Goal: Task Accomplishment & Management: Complete application form

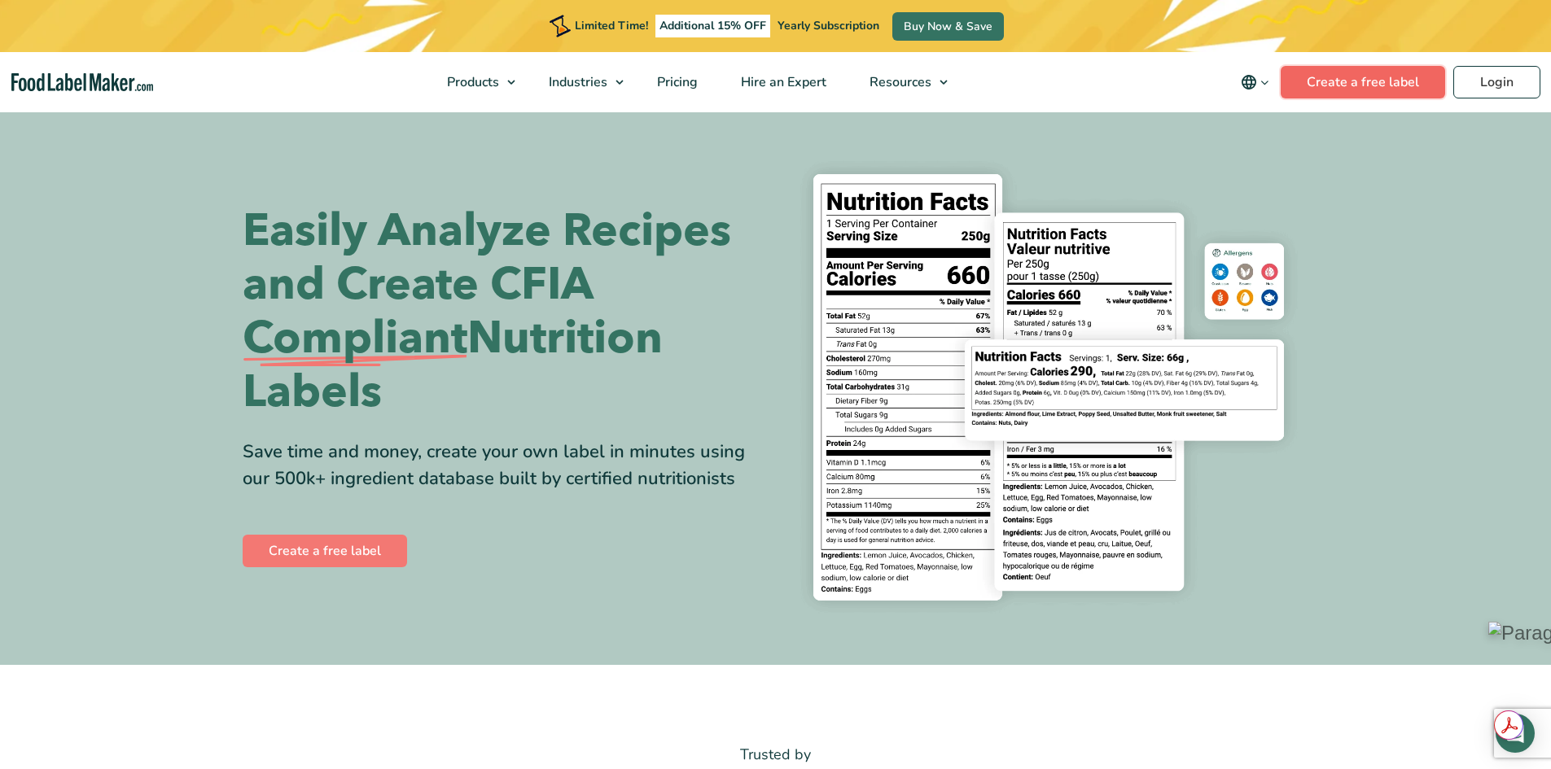
click at [1358, 80] on link "Create a free label" at bounding box center [1362, 82] width 164 height 33
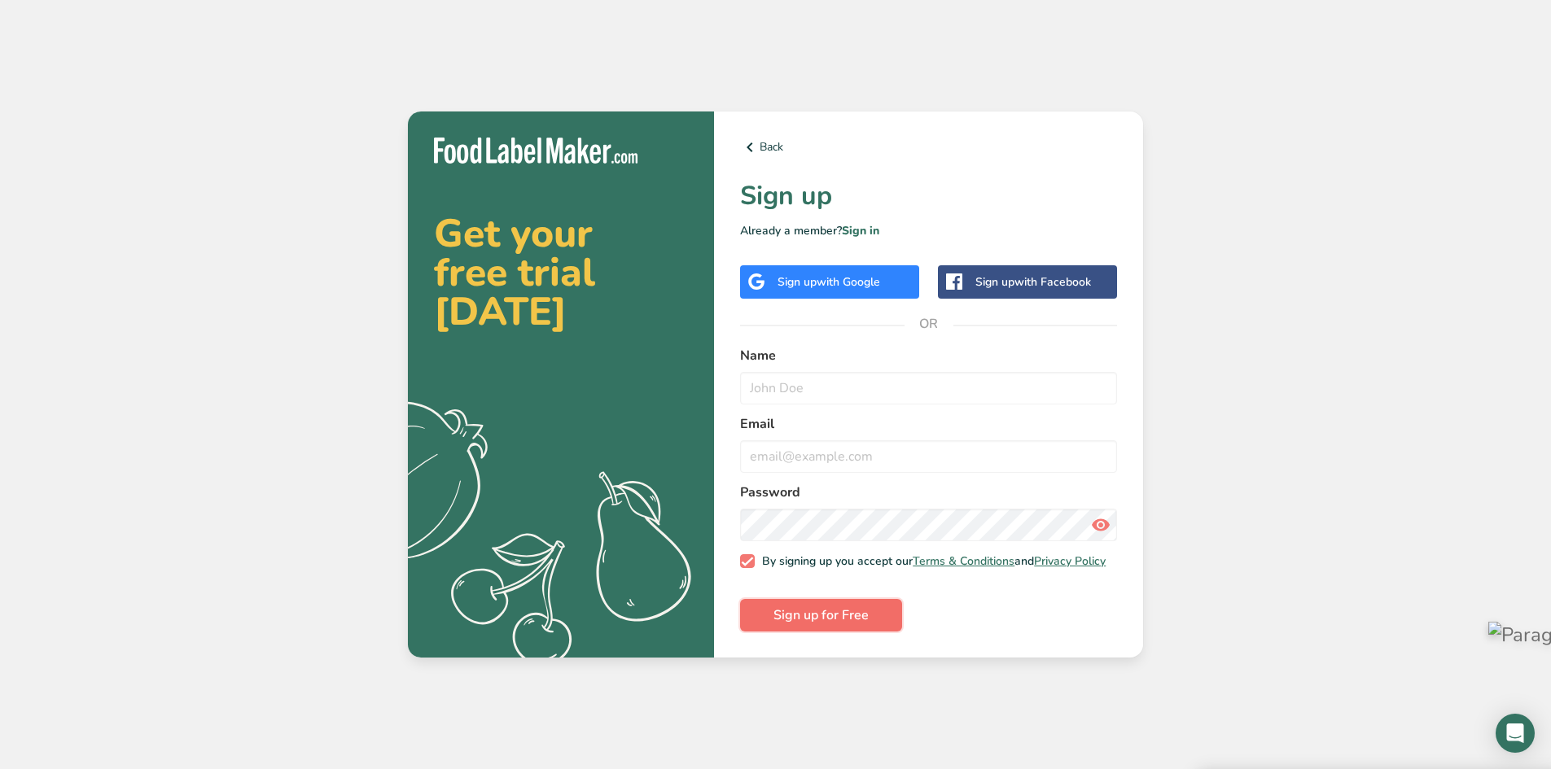
click at [817, 622] on span "Sign up for Free" at bounding box center [820, 616] width 95 height 20
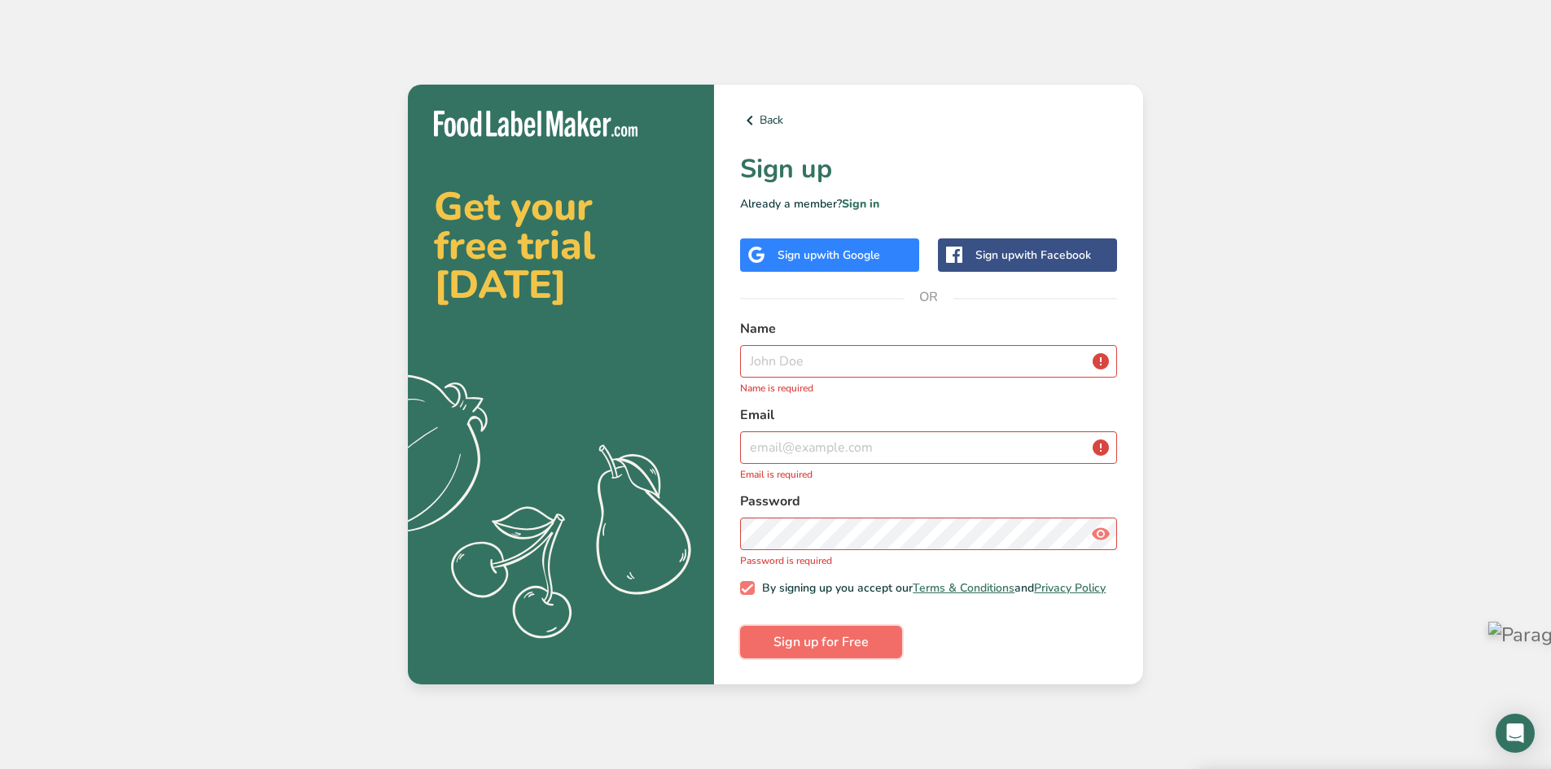
click at [800, 647] on span "Sign up for Free" at bounding box center [820, 642] width 95 height 20
click at [798, 350] on input "text" at bounding box center [928, 361] width 377 height 33
click at [807, 353] on input "text" at bounding box center [928, 361] width 377 height 33
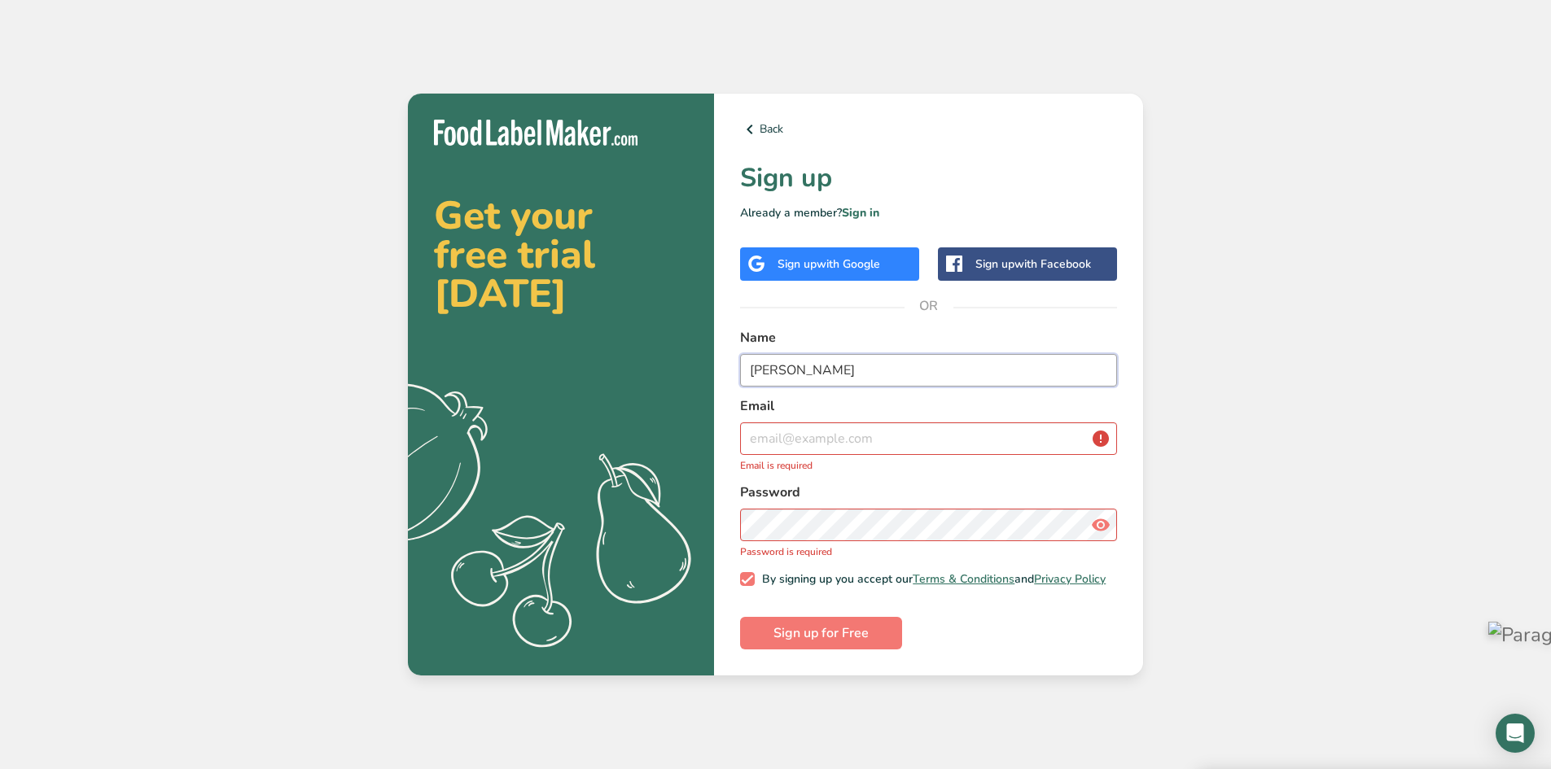
type input "[PERSON_NAME]"
click at [818, 444] on input "email" at bounding box center [928, 438] width 377 height 33
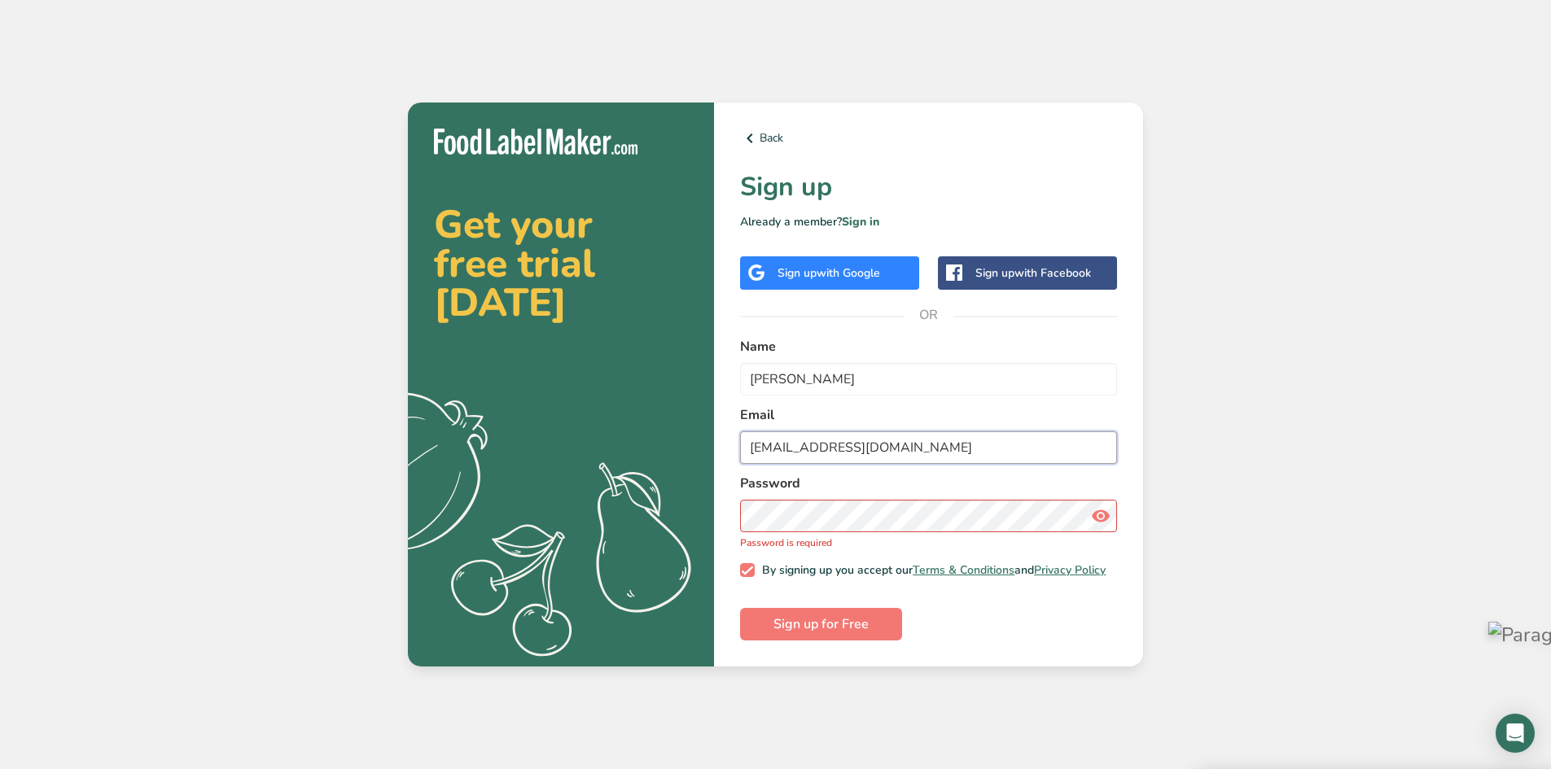
type input "[EMAIL_ADDRESS][DOMAIN_NAME]"
click at [996, 632] on form "Name [PERSON_NAME] Email [EMAIL_ADDRESS][DOMAIN_NAME] Password Password is requ…" at bounding box center [928, 489] width 377 height 304
click at [818, 624] on span "Sign up for Free" at bounding box center [820, 625] width 95 height 20
click at [820, 626] on span "Sign up for Free" at bounding box center [820, 625] width 95 height 20
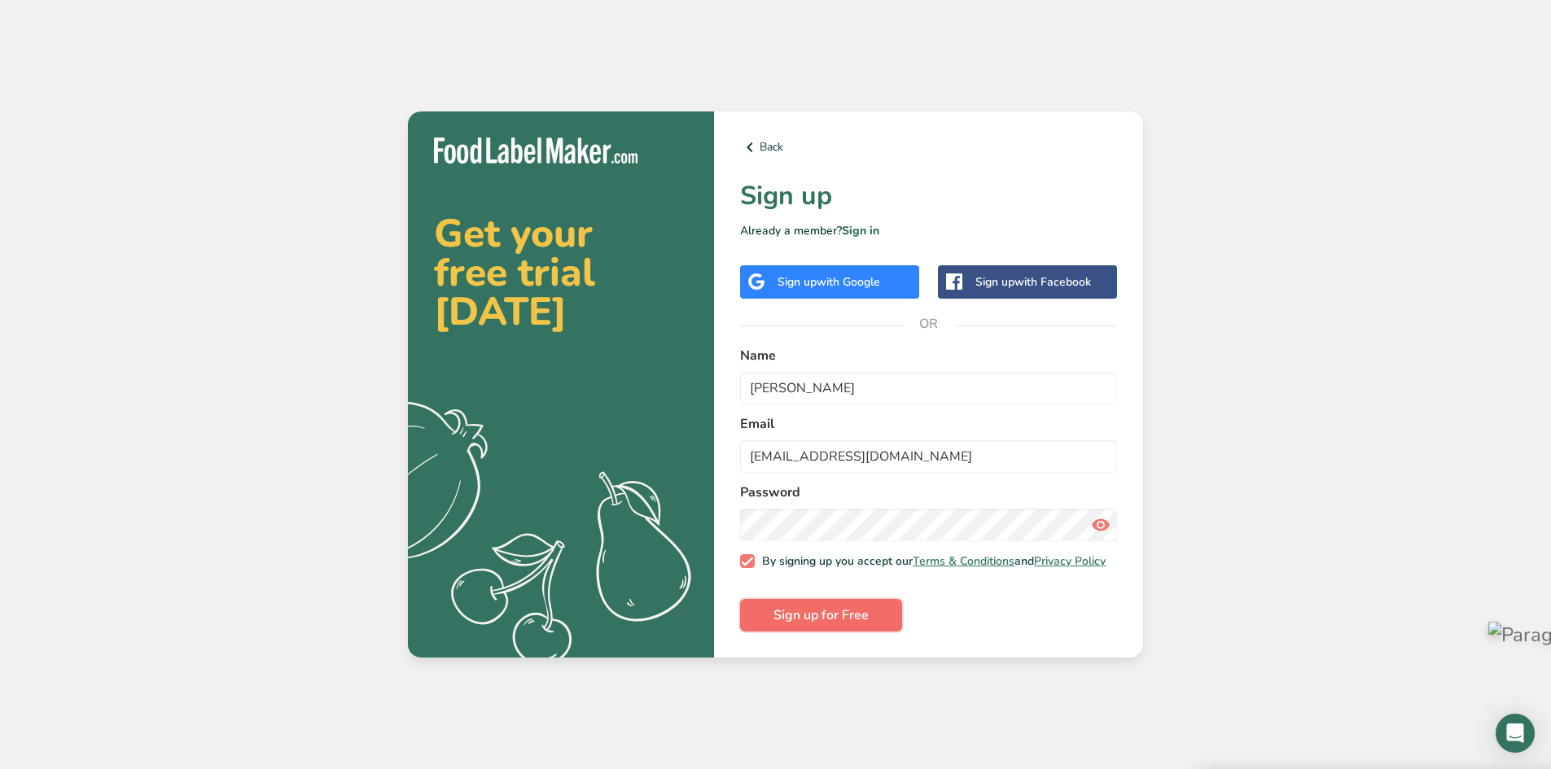
click at [793, 615] on span "Sign up for Free" at bounding box center [820, 616] width 95 height 20
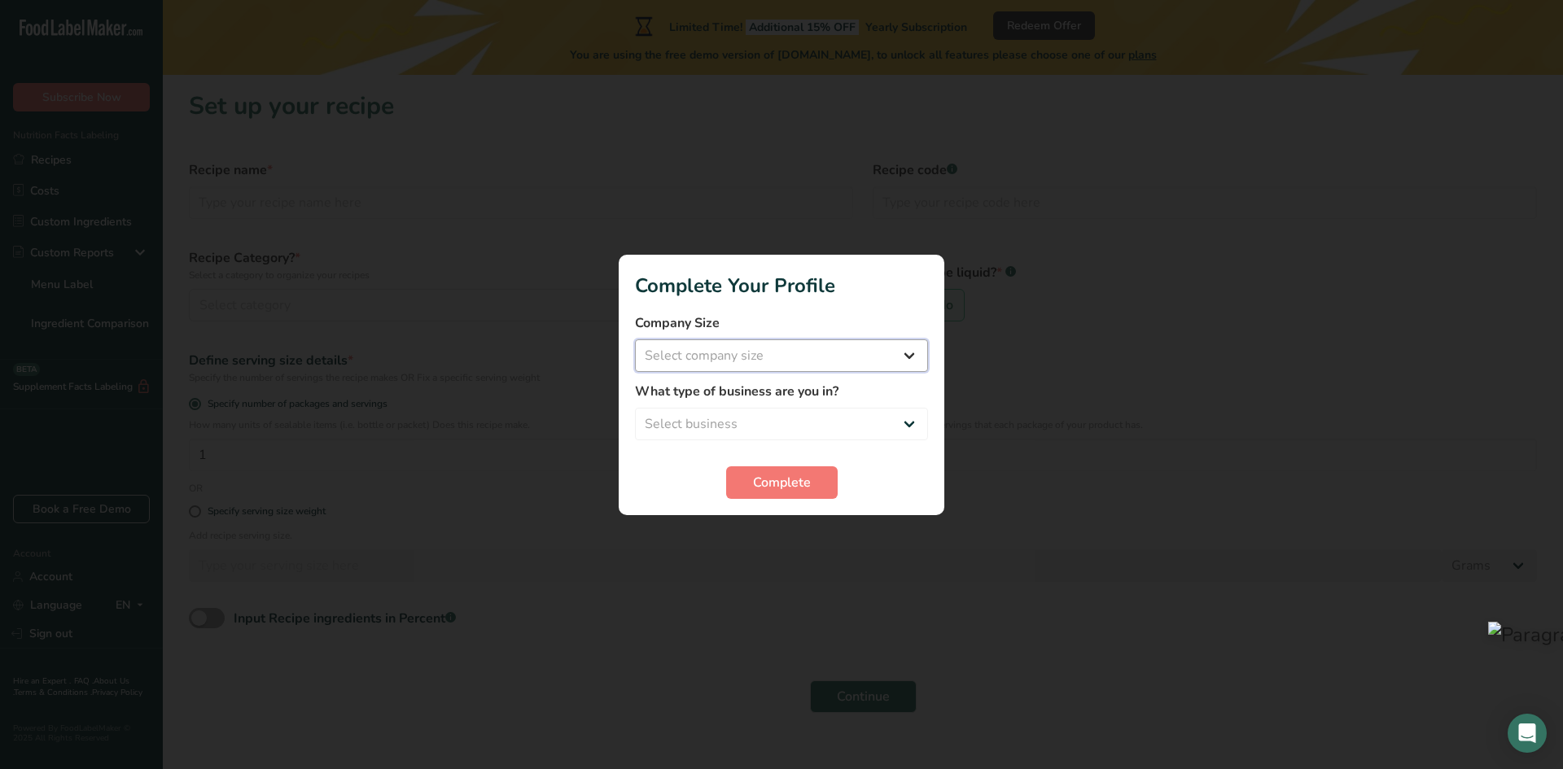
click at [902, 354] on select "Select company size Fewer than 10 Employees 10 to 50 Employees 51 to 500 Employ…" at bounding box center [781, 355] width 293 height 33
click at [635, 339] on select "Select company size Fewer than 10 Employees 10 to 50 Employees 51 to 500 Employ…" at bounding box center [781, 355] width 293 height 33
click at [908, 353] on select "Fewer than 10 Employees 10 to 50 Employees 51 to 500 Employees Over 500 Employe…" at bounding box center [781, 355] width 293 height 33
select select "2"
click at [635, 339] on select "Fewer than 10 Employees 10 to 50 Employees 51 to 500 Employees Over 500 Employe…" at bounding box center [781, 355] width 293 height 33
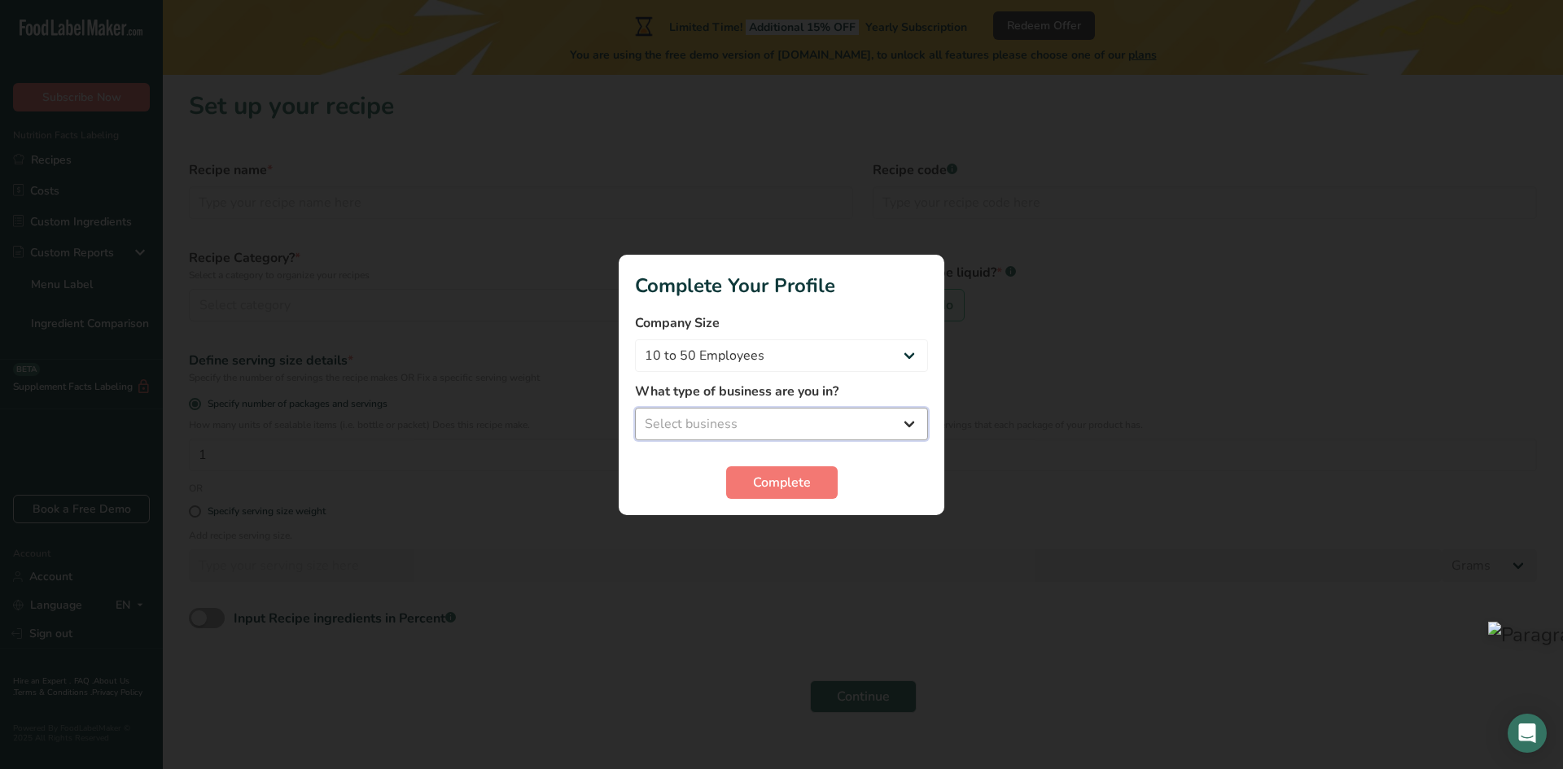
click at [904, 422] on select "Select business Packaged Food Manufacturer Restaurant & Cafe Bakery Meal Plans …" at bounding box center [781, 424] width 293 height 33
select select "2"
click at [635, 408] on select "Select business Packaged Food Manufacturer Restaurant & Cafe Bakery Meal Plans …" at bounding box center [781, 424] width 293 height 33
click at [778, 479] on span "Complete" at bounding box center [782, 483] width 58 height 20
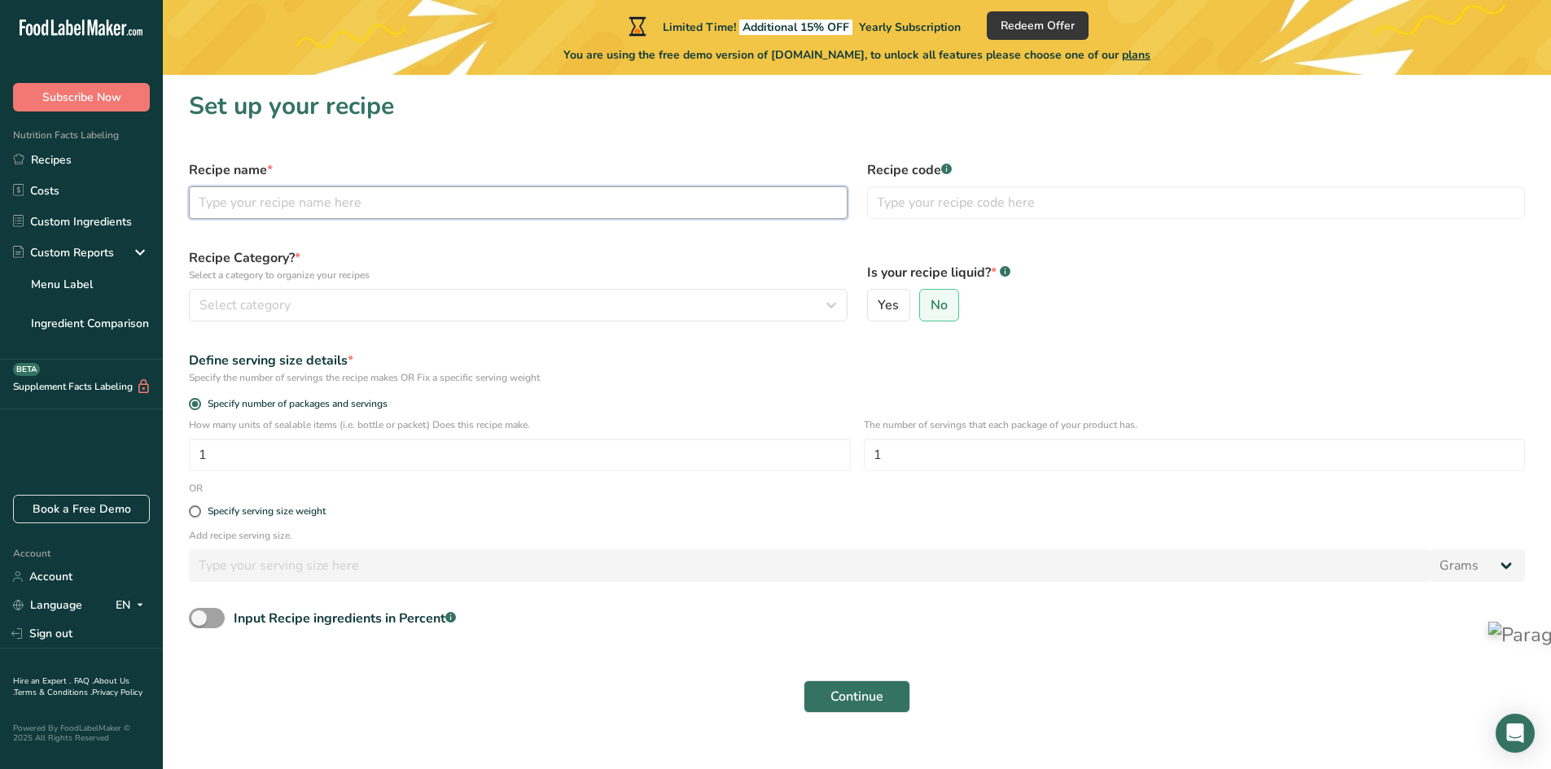
click at [242, 199] on input "text" at bounding box center [518, 202] width 659 height 33
click at [265, 306] on span "Select category" at bounding box center [244, 305] width 91 height 20
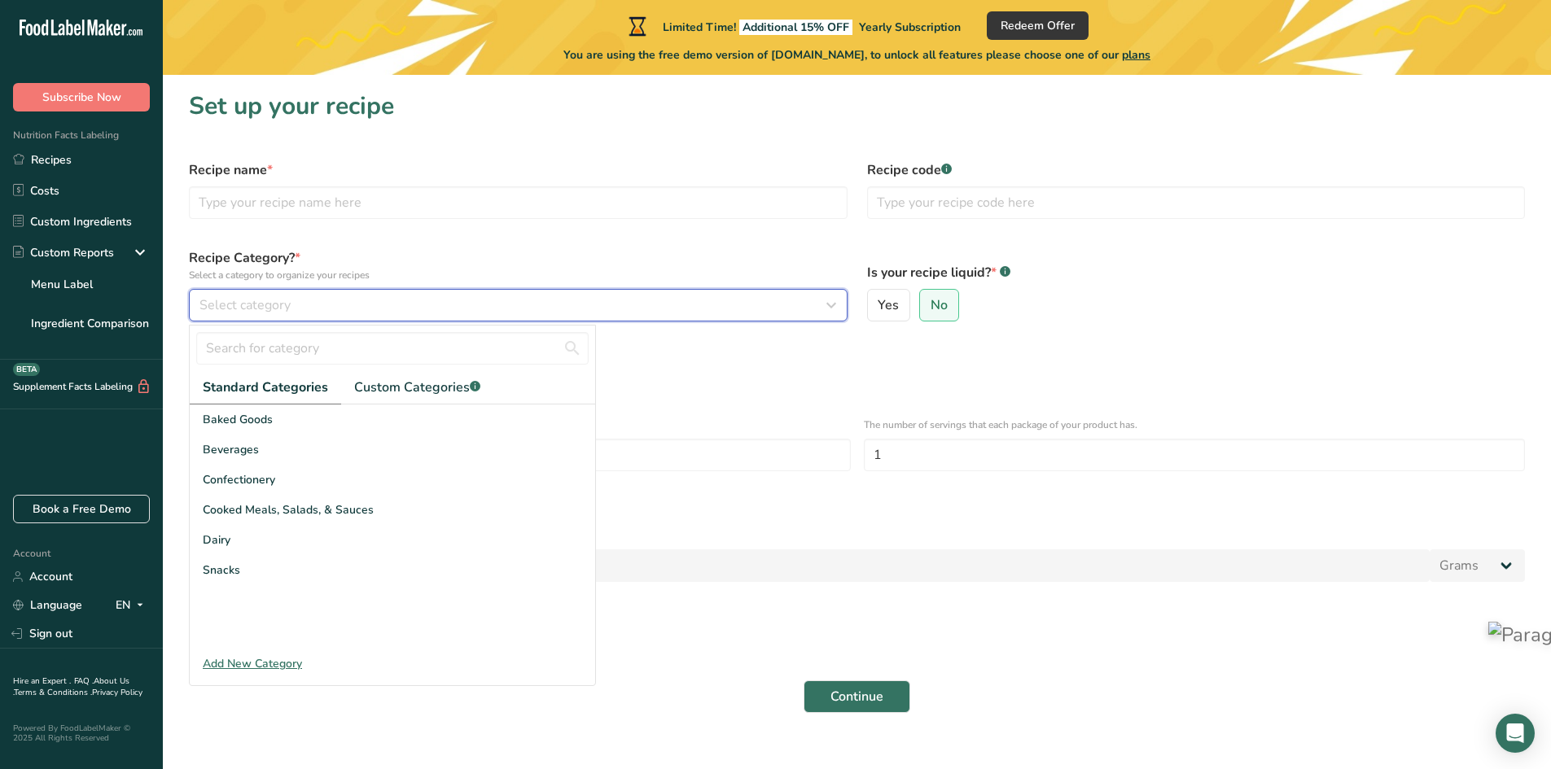
click at [327, 312] on div "Select category" at bounding box center [513, 305] width 628 height 20
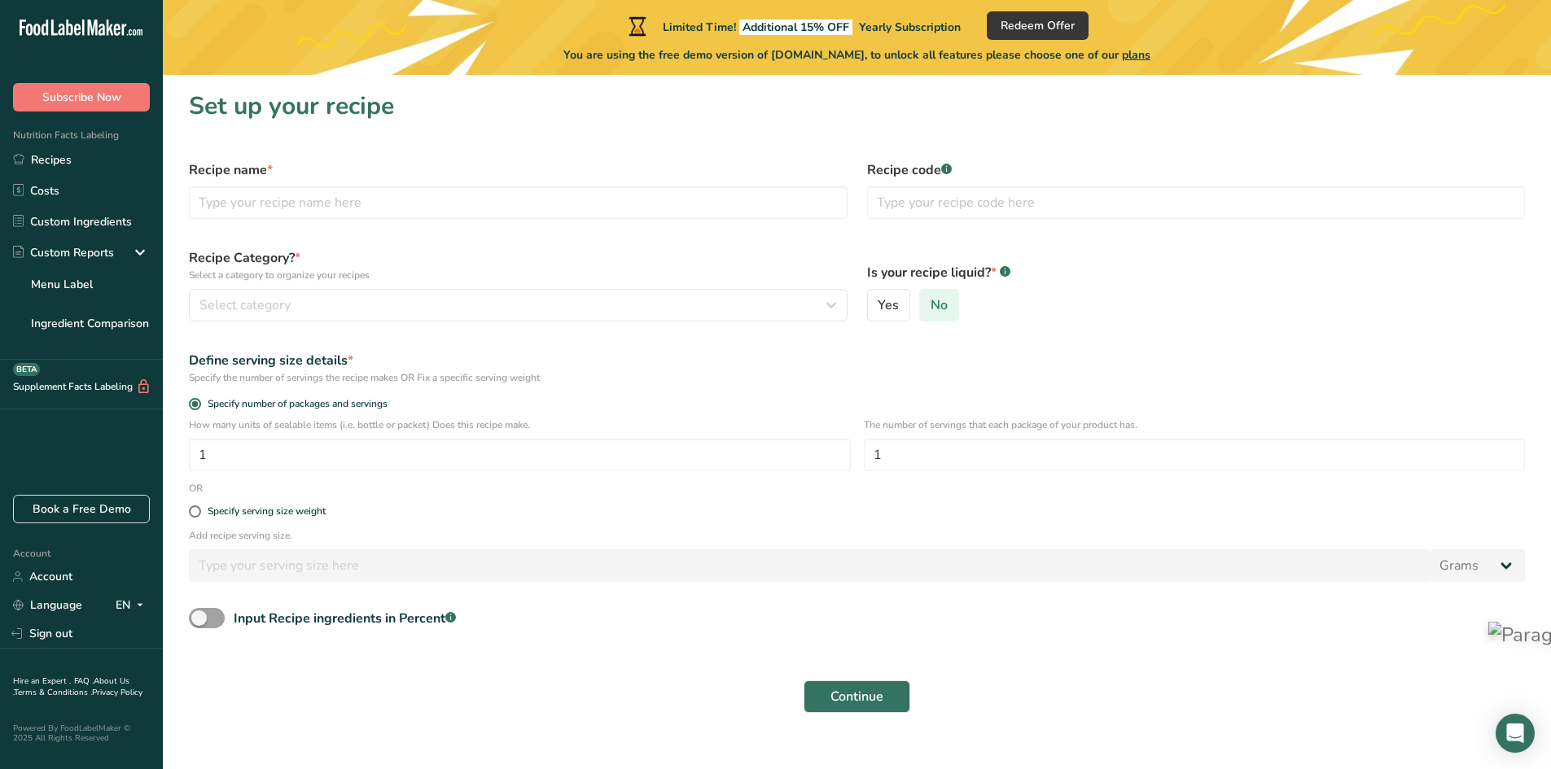
click at [939, 302] on span "No" at bounding box center [938, 305] width 17 height 16
click at [930, 302] on input "No" at bounding box center [925, 305] width 11 height 11
click at [281, 474] on div "How many units of sealable items (i.e. bottle or packet) Does this recipe make.…" at bounding box center [856, 449] width 1355 height 63
click at [282, 458] on input "1" at bounding box center [520, 455] width 662 height 33
click at [827, 457] on input "1" at bounding box center [520, 455] width 662 height 33
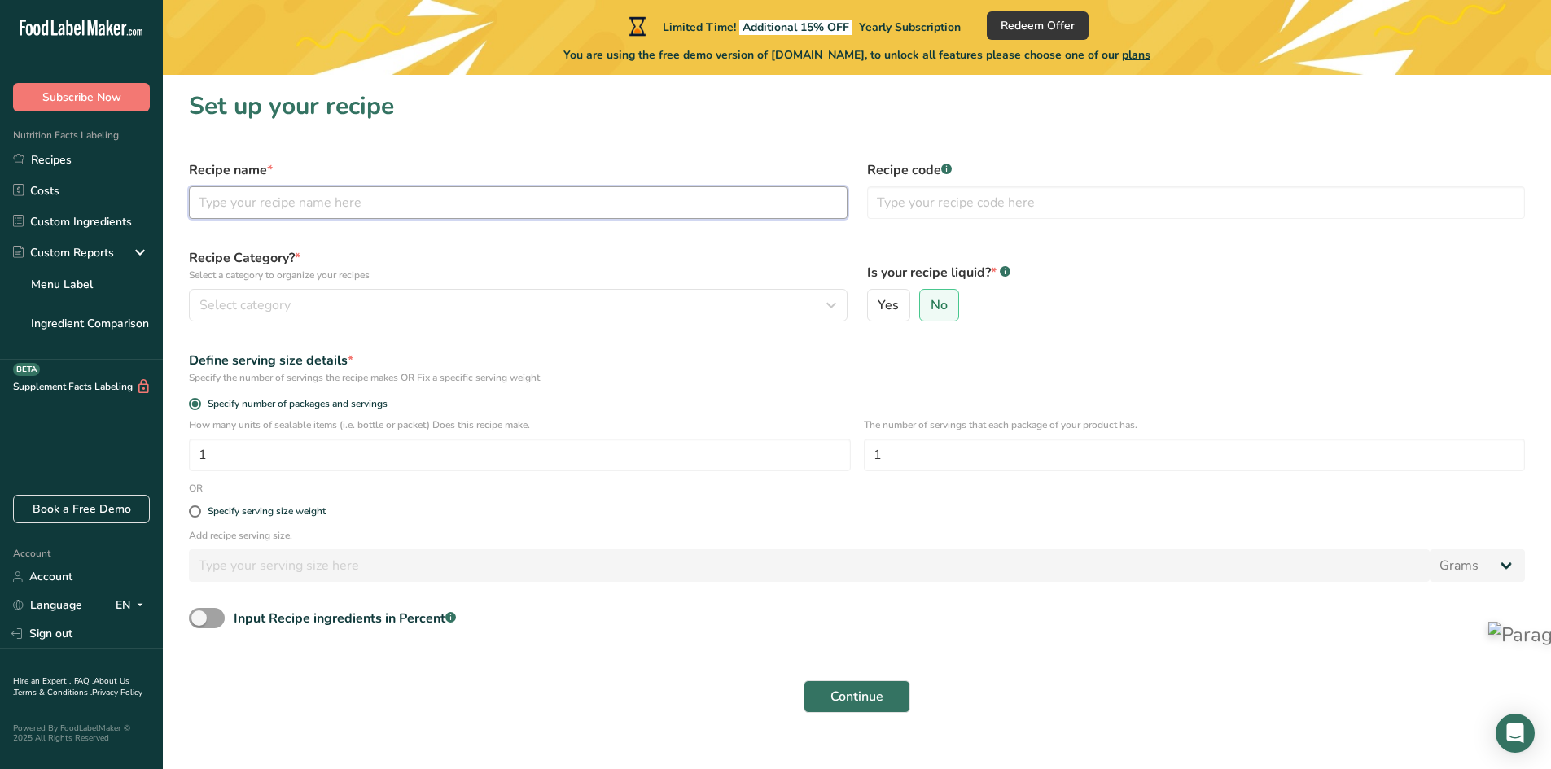
click at [239, 208] on input "text" at bounding box center [518, 202] width 659 height 33
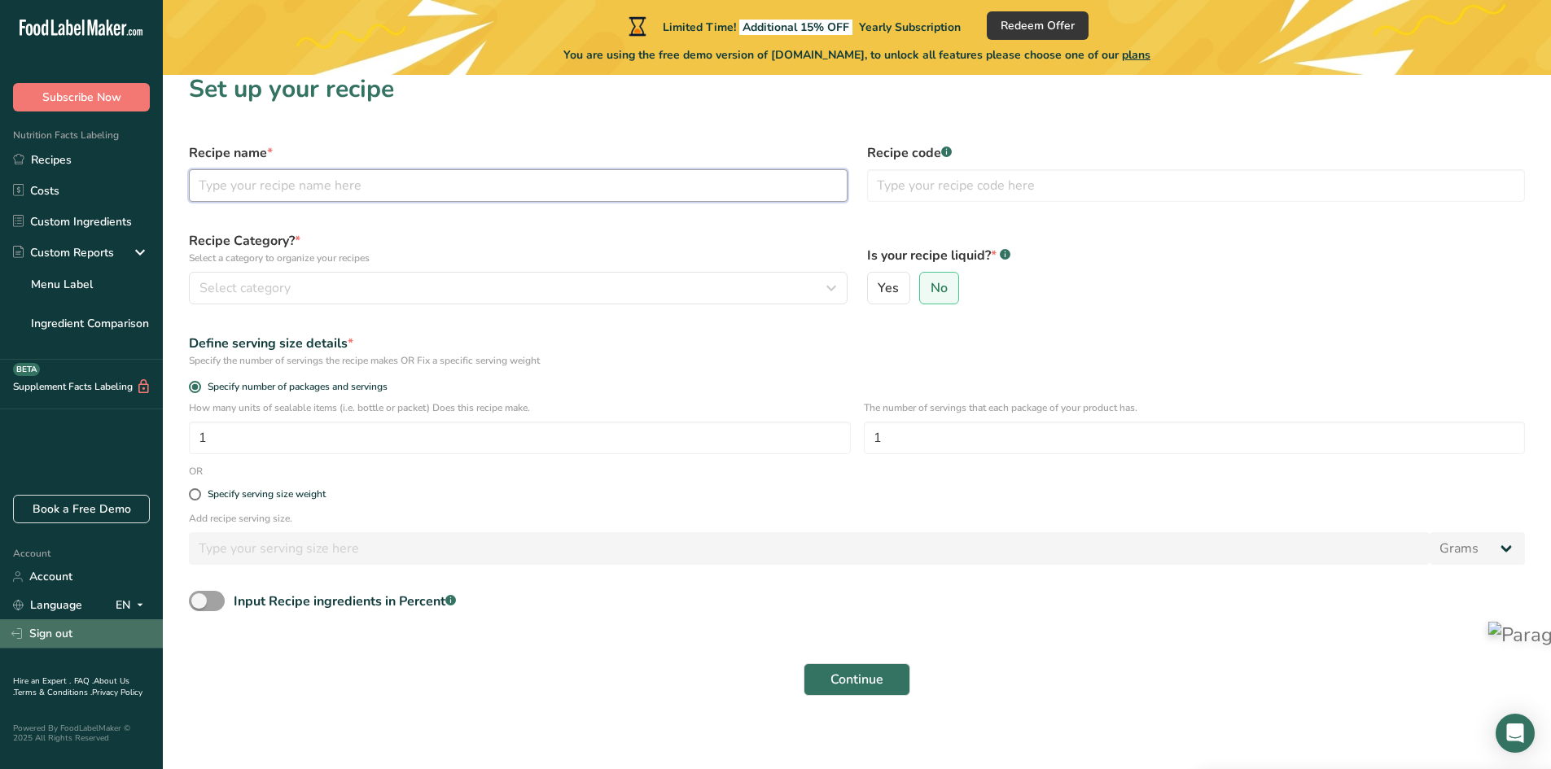
scroll to position [22, 0]
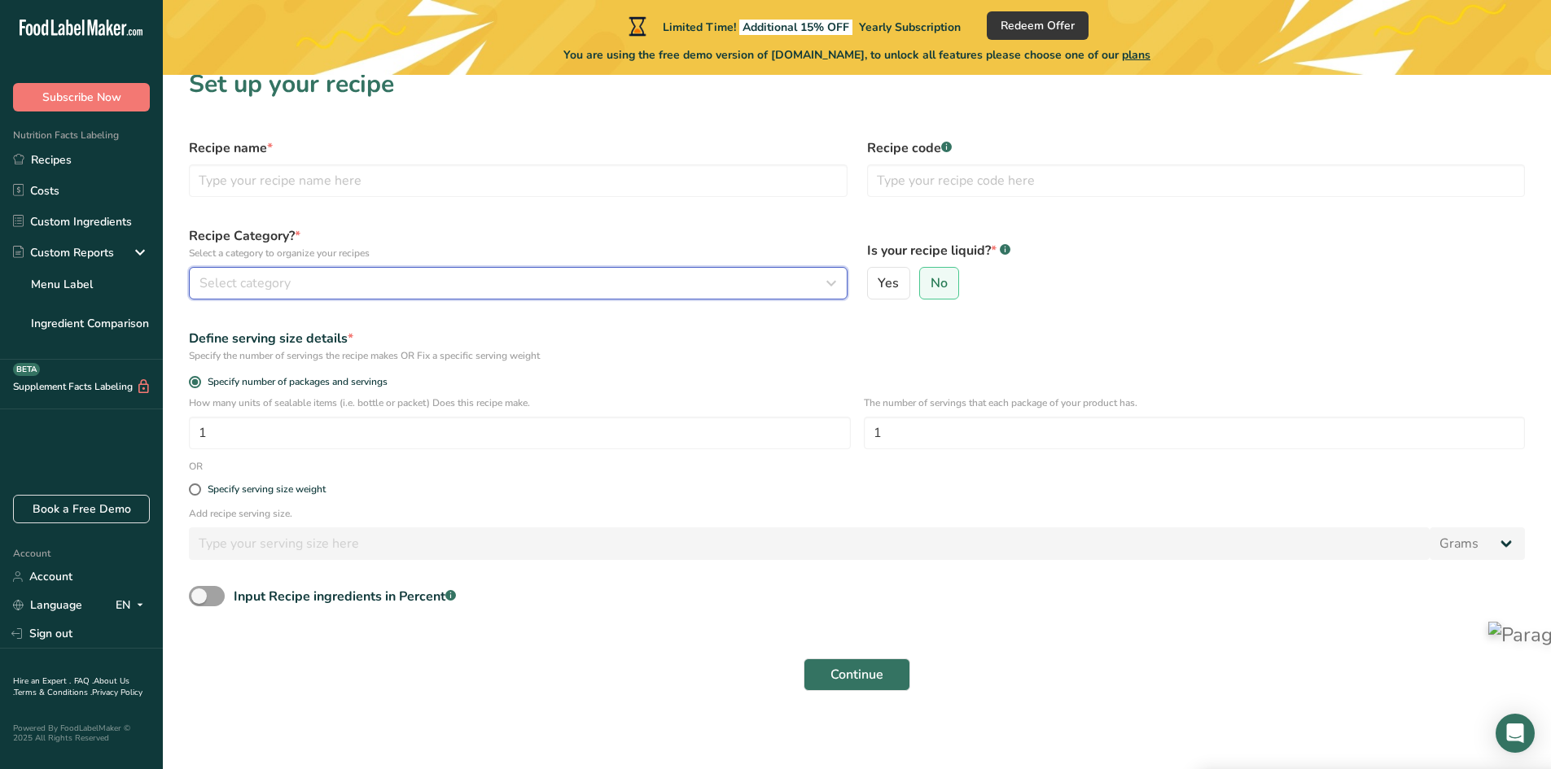
click at [295, 291] on div "Select category" at bounding box center [513, 284] width 628 height 20
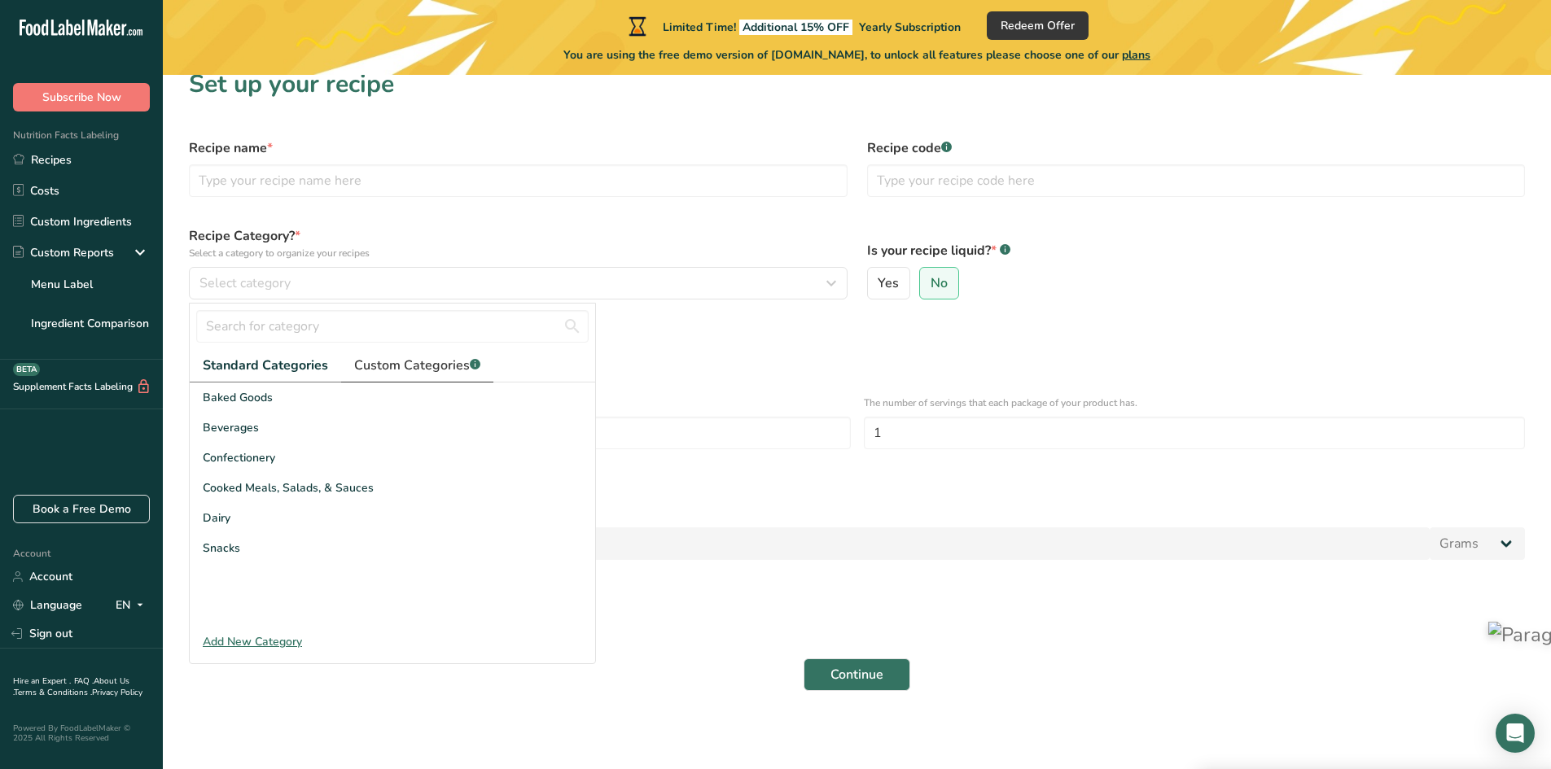
click at [419, 365] on span "Custom Categories .a-a{fill:#347362;}.b-a{fill:#fff;}" at bounding box center [417, 366] width 126 height 20
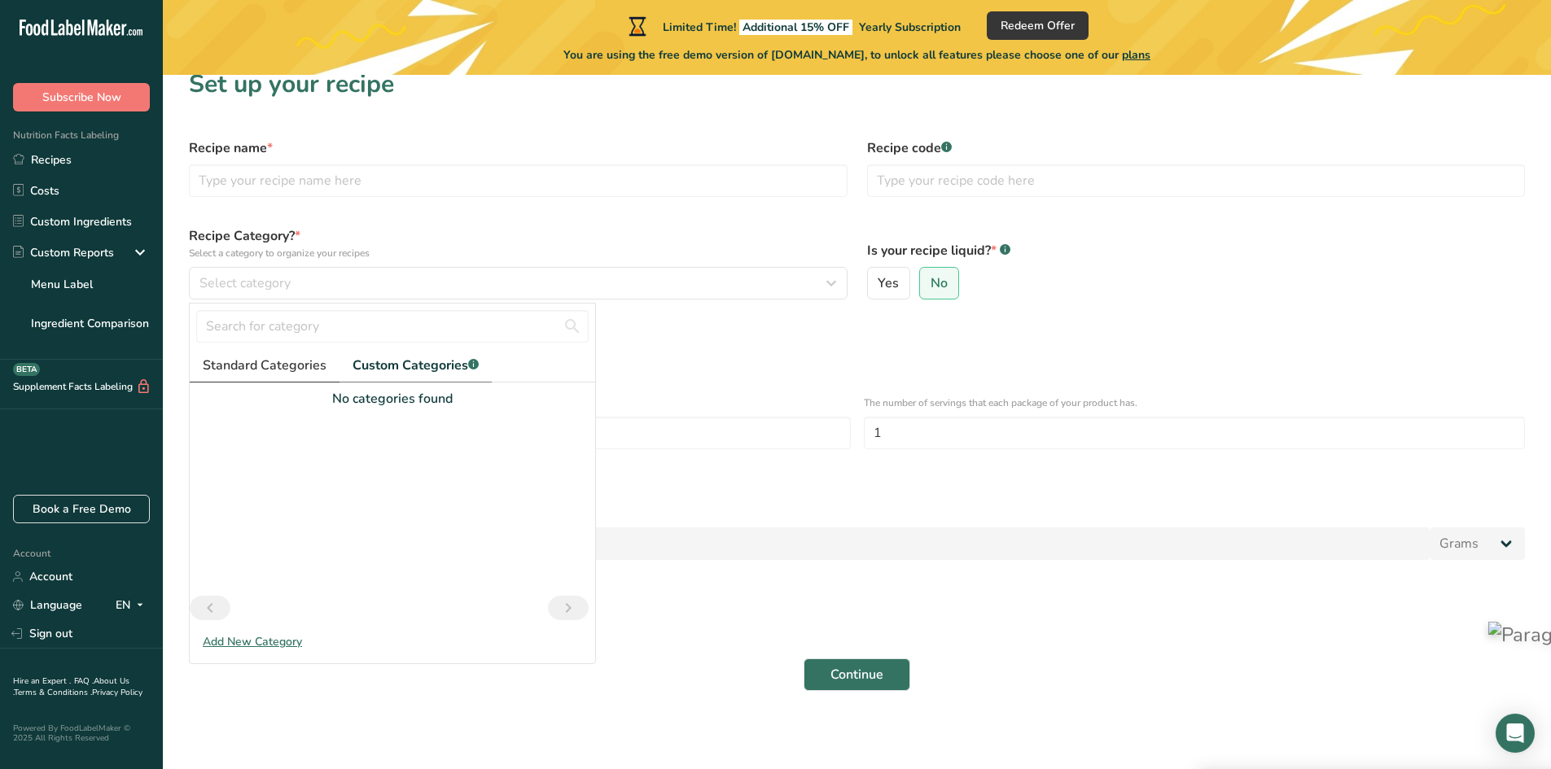
click at [241, 364] on span "Standard Categories" at bounding box center [265, 366] width 124 height 20
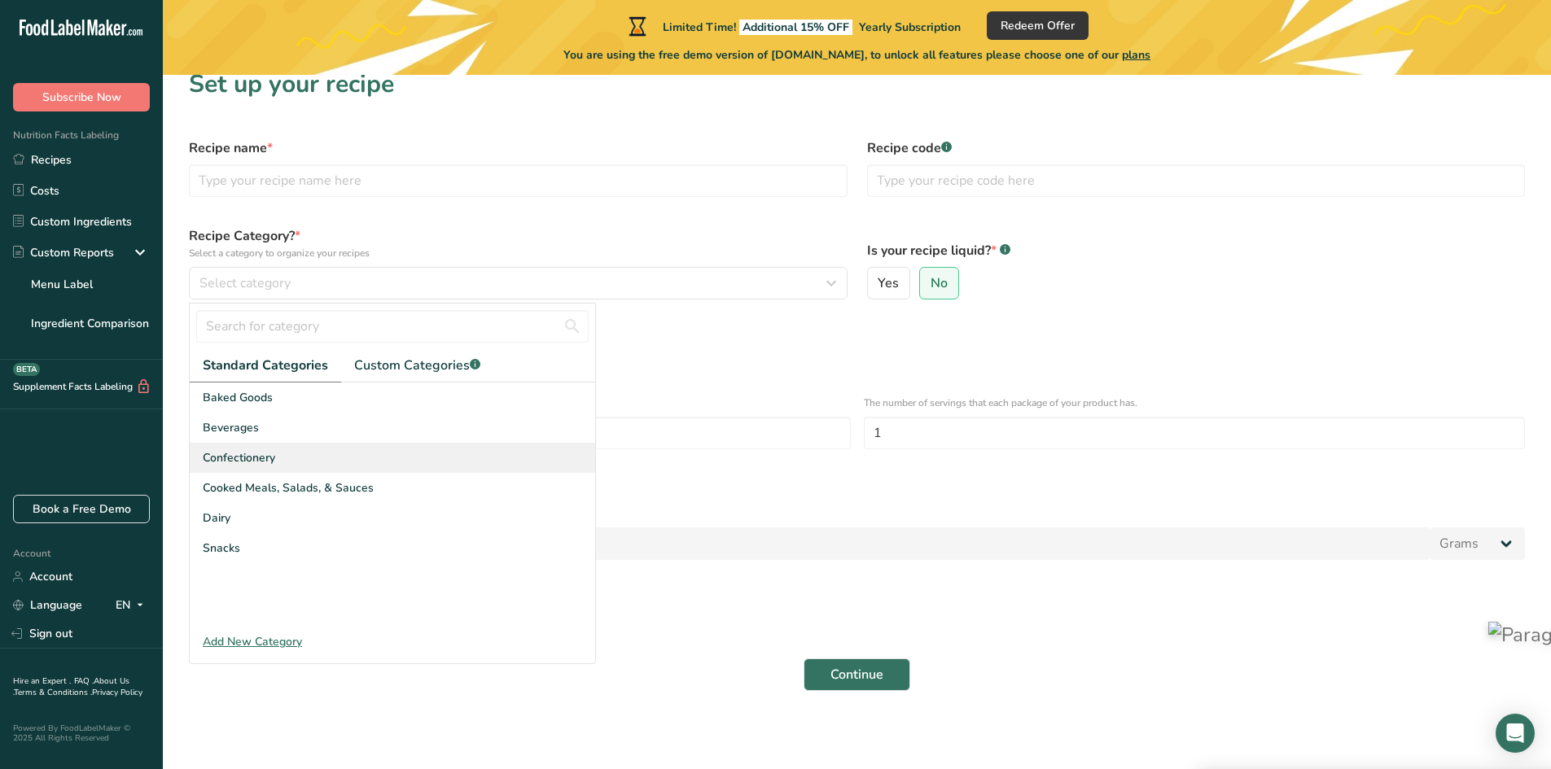
click at [313, 465] on div "Confectionery" at bounding box center [392, 458] width 405 height 30
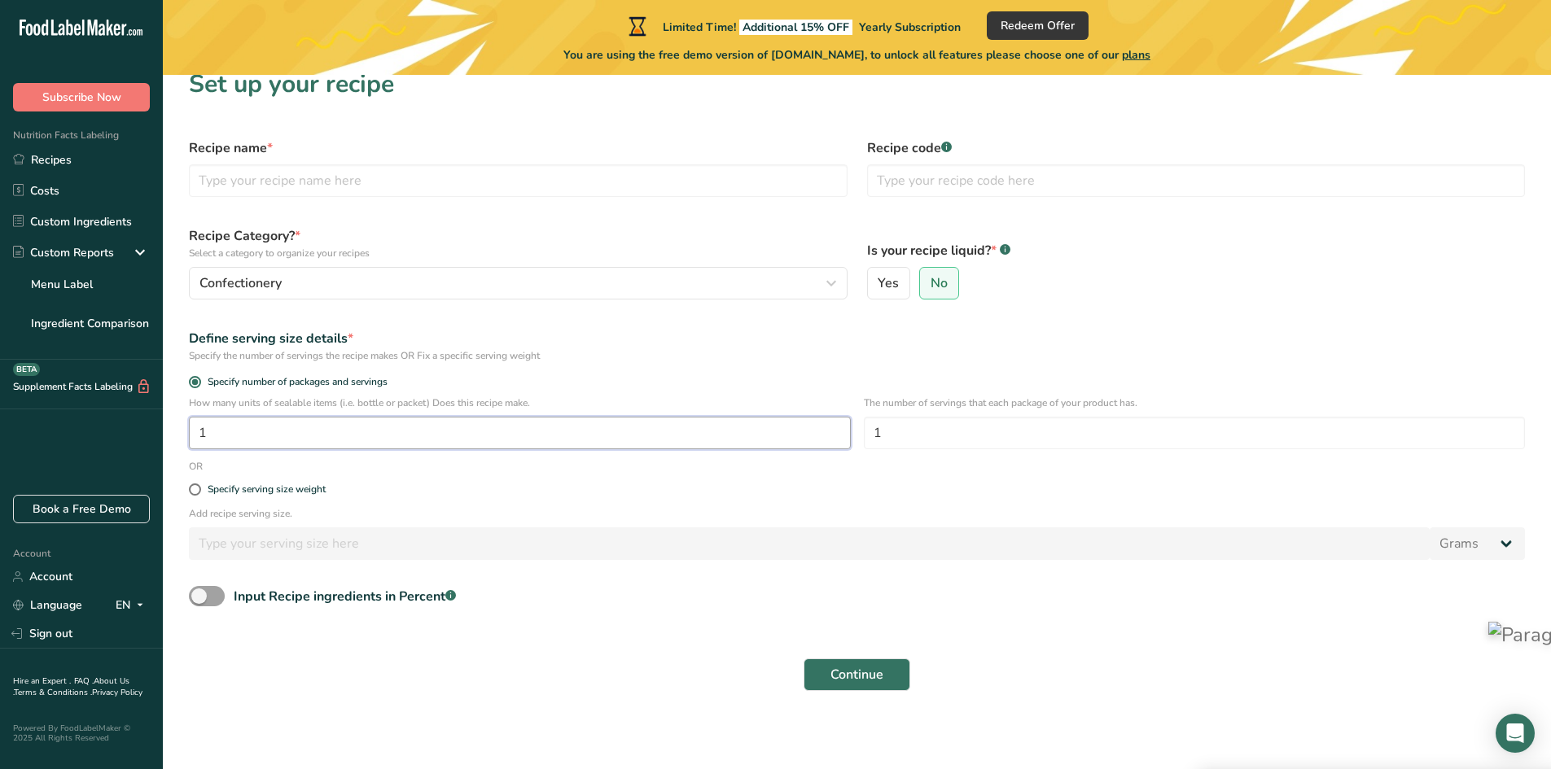
click at [313, 427] on input "1" at bounding box center [520, 433] width 662 height 33
click at [195, 490] on span at bounding box center [195, 490] width 12 height 12
click at [195, 490] on input "Specify serving size weight" at bounding box center [194, 489] width 11 height 11
radio input "true"
radio input "false"
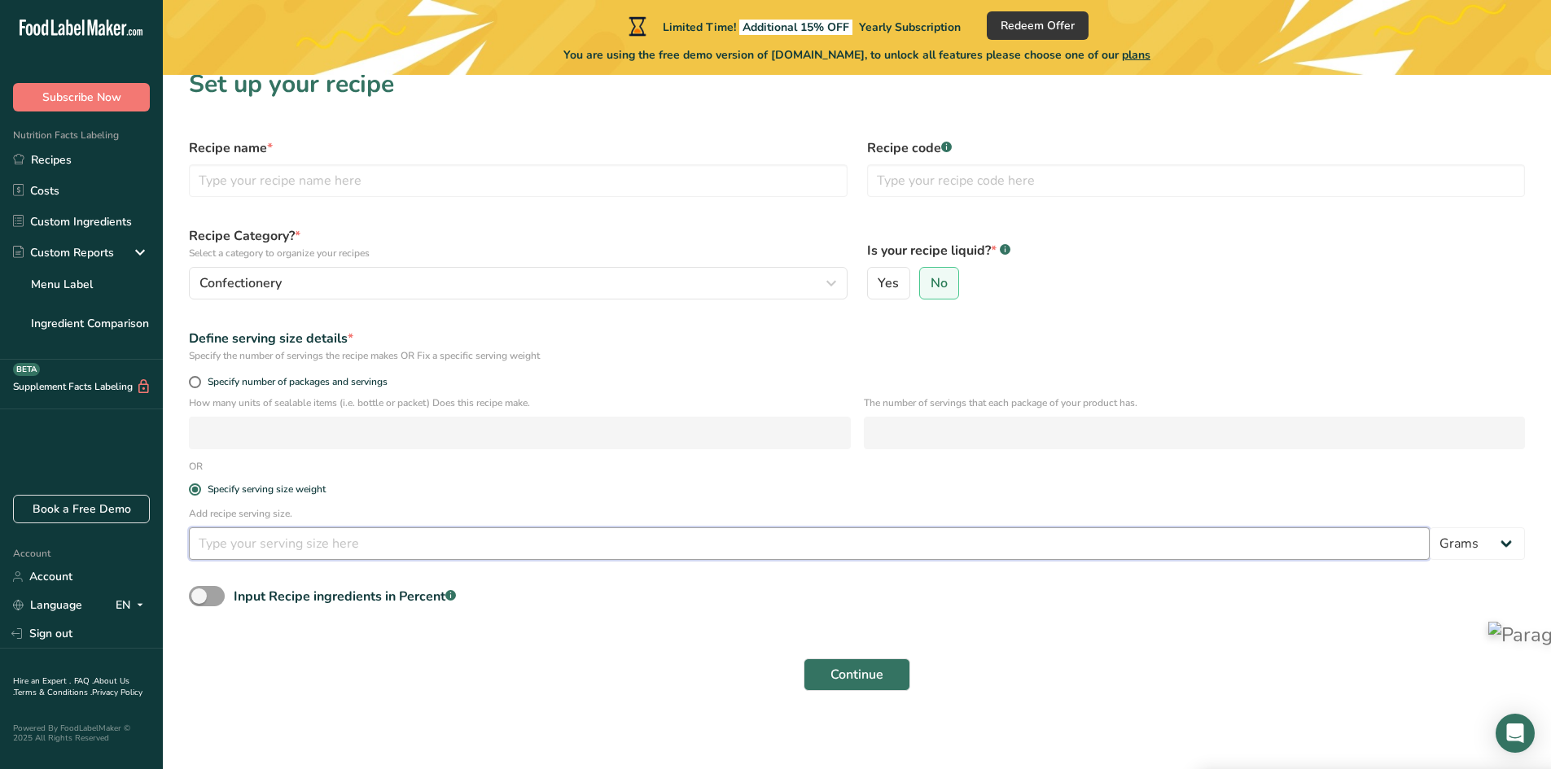
click at [240, 545] on input "number" at bounding box center [809, 543] width 1241 height 33
click at [260, 543] on input "number" at bounding box center [809, 543] width 1241 height 33
type input "120"
click at [855, 674] on span "Continue" at bounding box center [856, 675] width 53 height 20
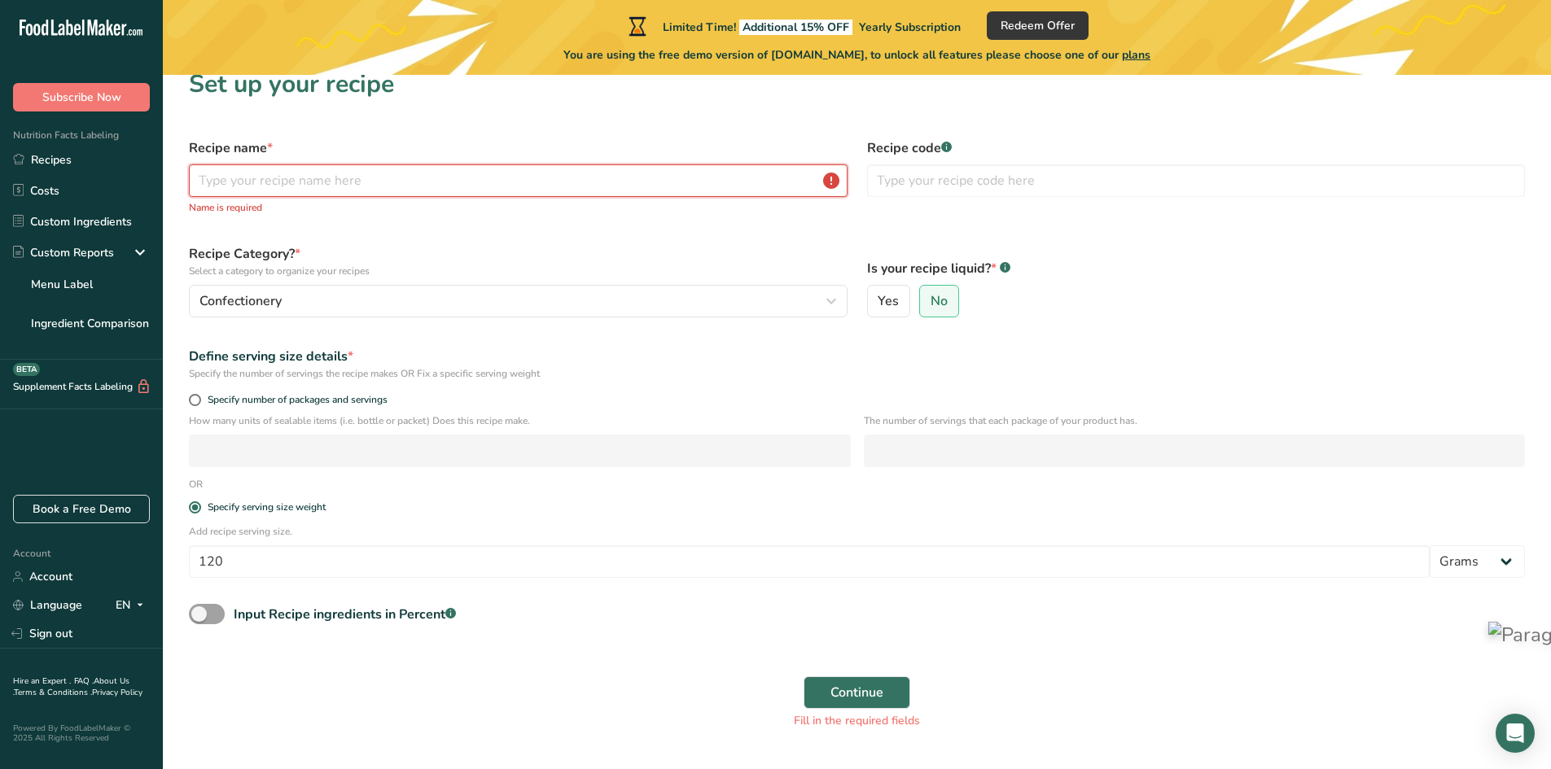
click at [298, 186] on input "text" at bounding box center [518, 180] width 659 height 33
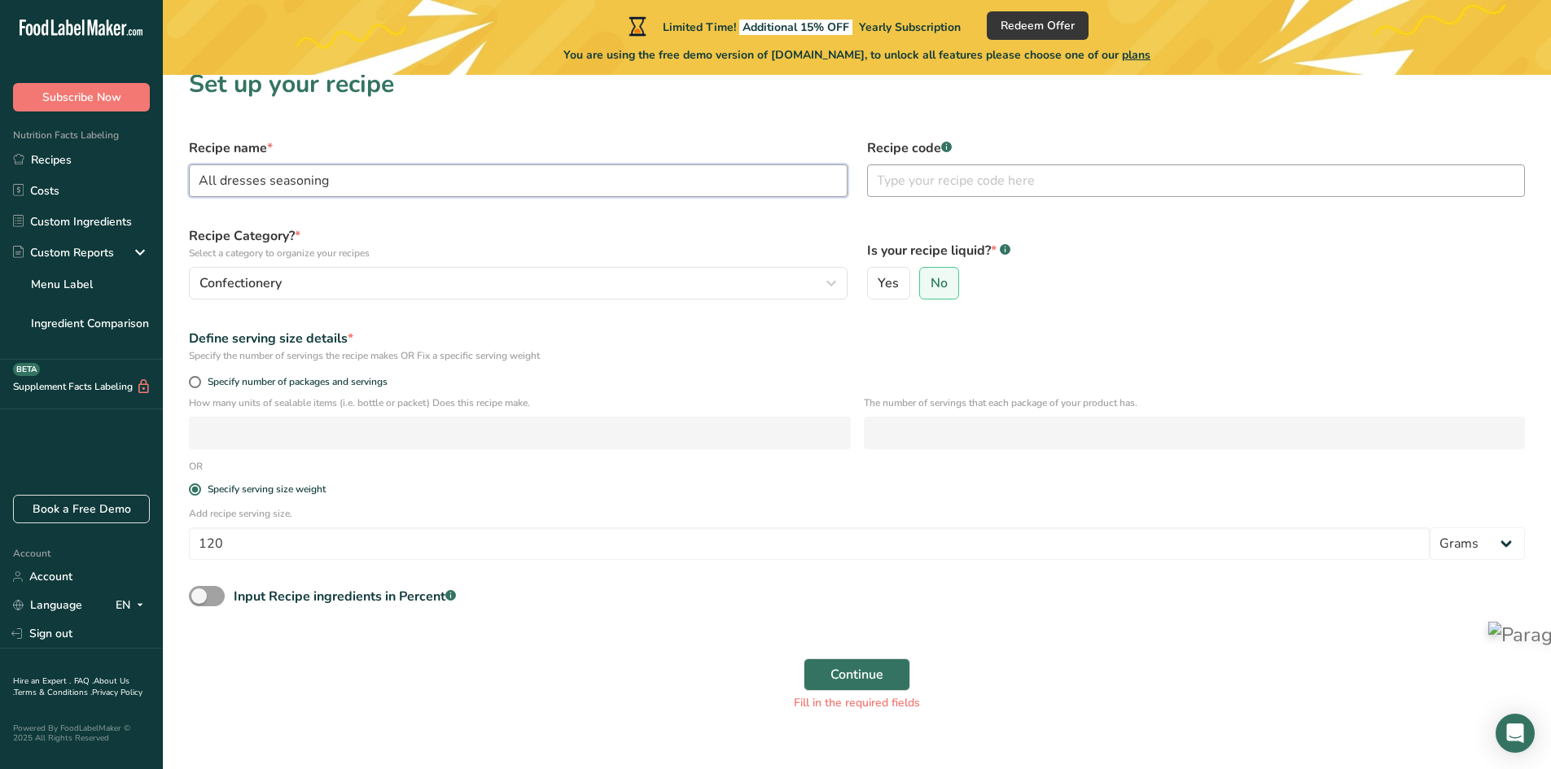
type input "All dresses seasoning"
click at [895, 185] on input "text" at bounding box center [1196, 180] width 659 height 33
click at [943, 147] on rect at bounding box center [946, 147] width 11 height 11
click at [888, 184] on input "text" at bounding box center [1196, 180] width 659 height 33
type input "001"
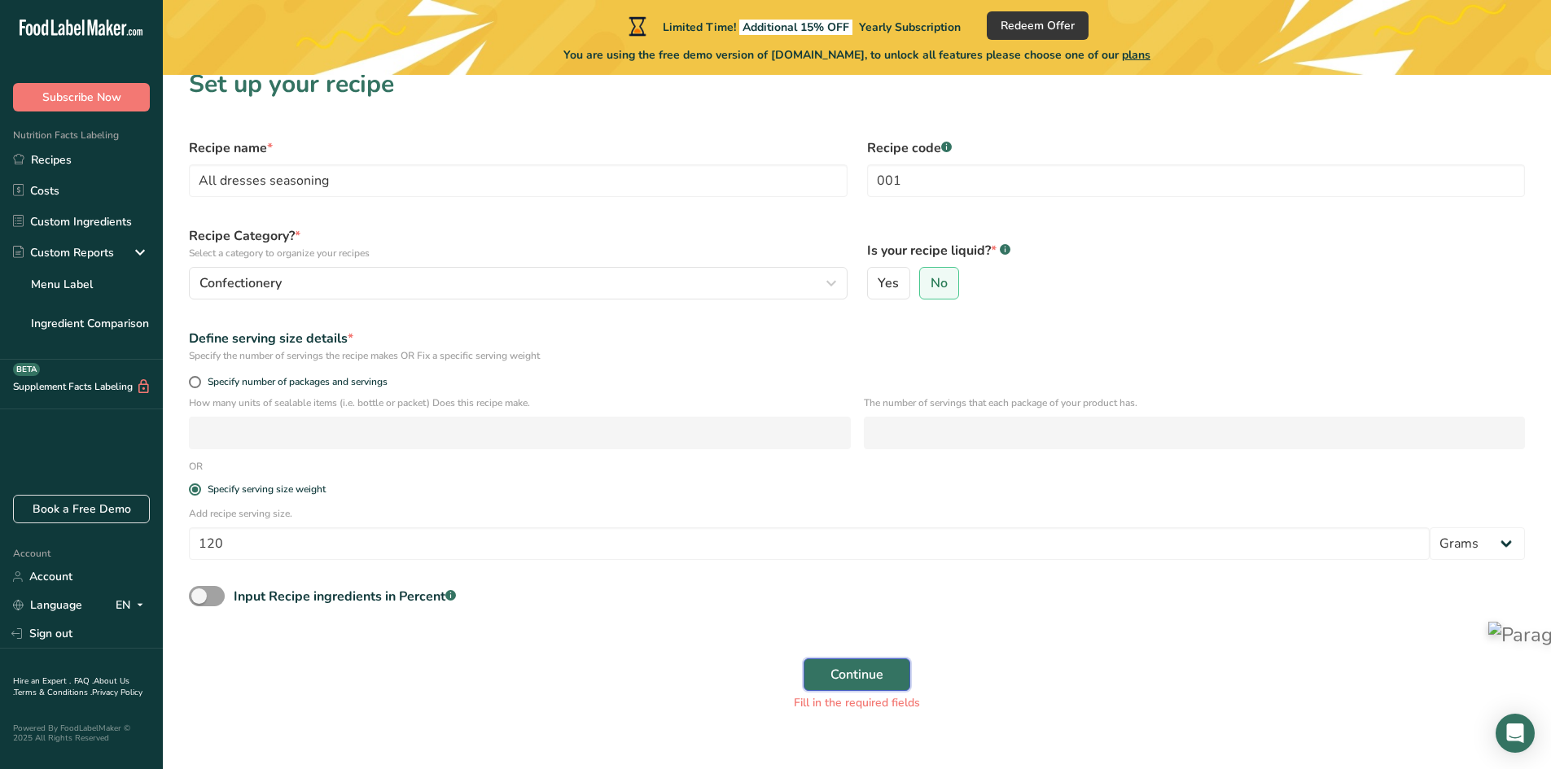
click at [872, 675] on span "Continue" at bounding box center [856, 675] width 53 height 20
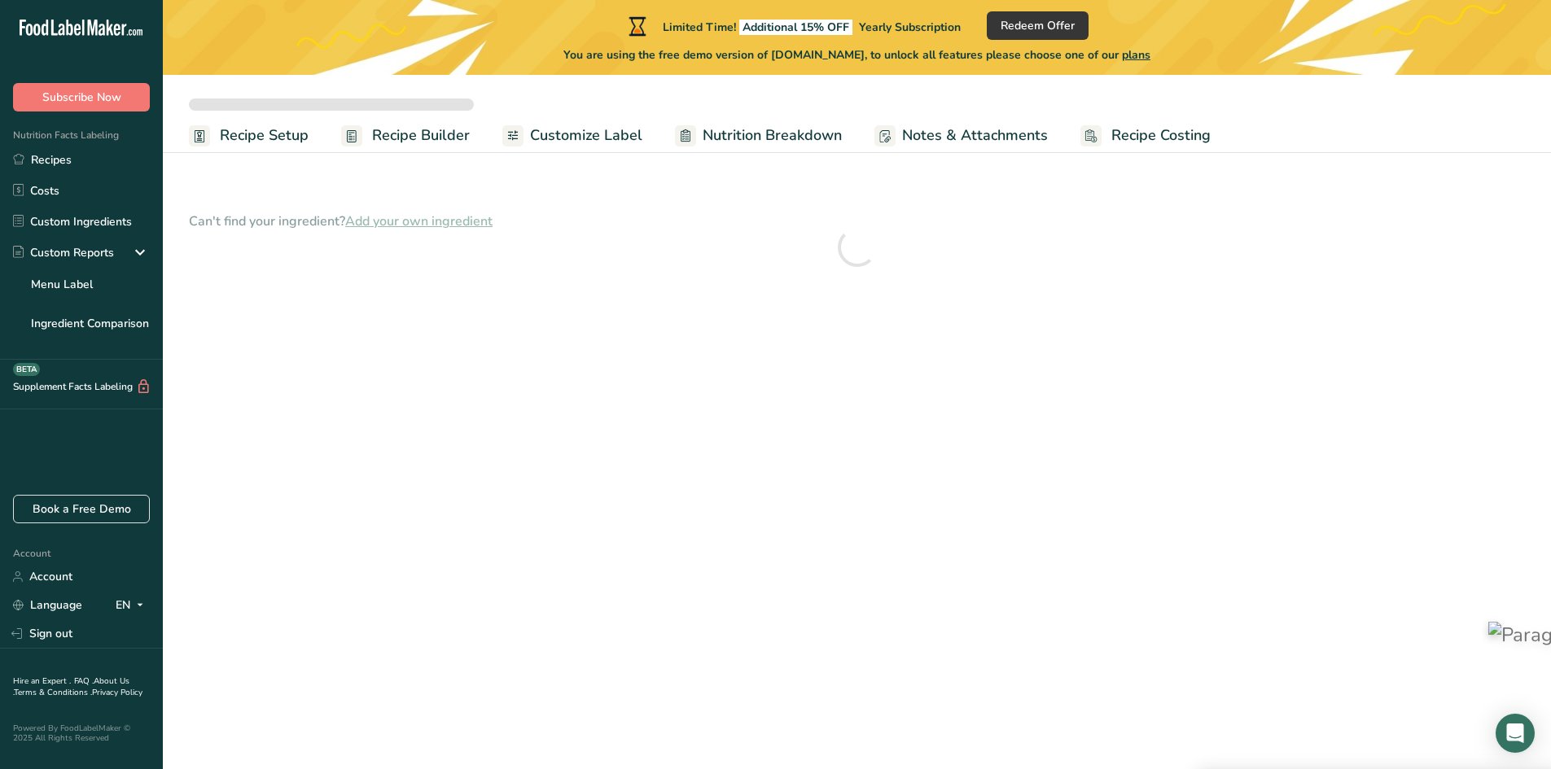
click at [850, 667] on main "Limited Time! Additional 15% OFF Yearly Subscription Redeem Offer You are using…" at bounding box center [775, 384] width 1551 height 769
